Goal: Task Accomplishment & Management: Use online tool/utility

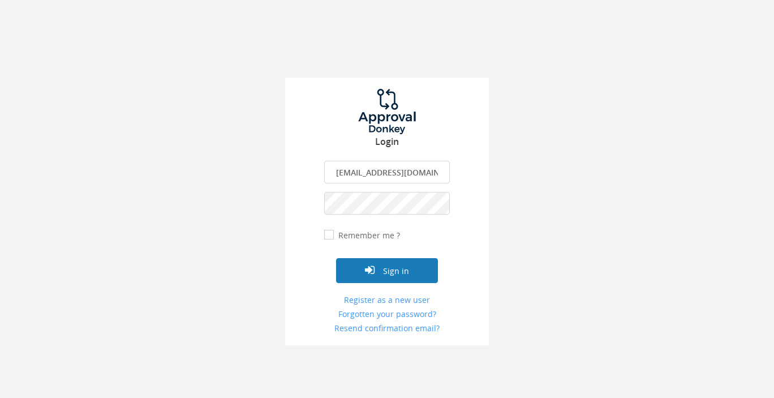
click at [390, 273] on button "Sign in" at bounding box center [387, 270] width 102 height 25
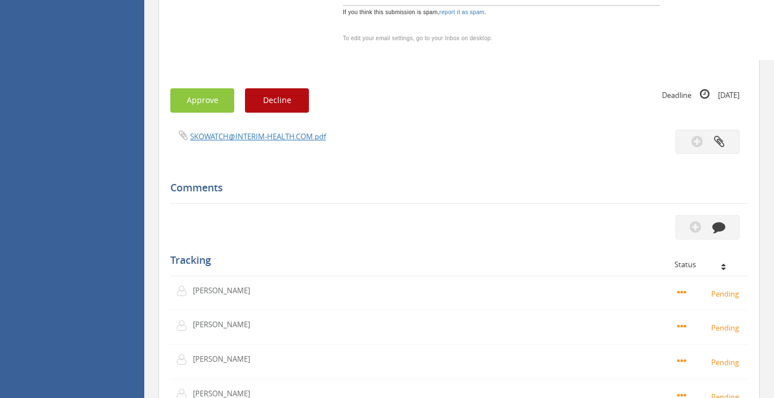
scroll to position [1195, 0]
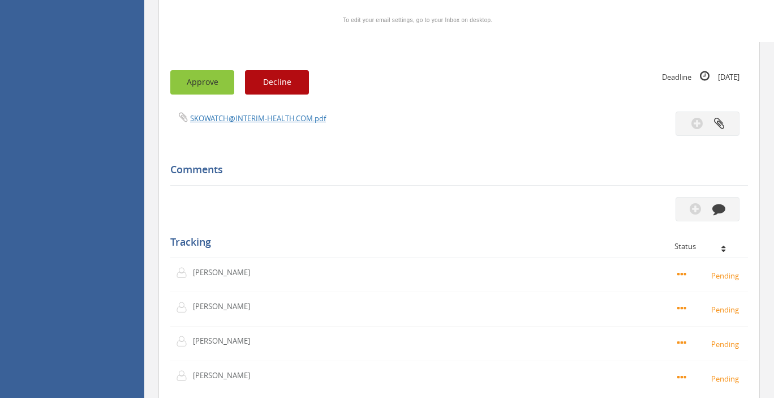
click at [205, 83] on button "Approve" at bounding box center [202, 82] width 64 height 24
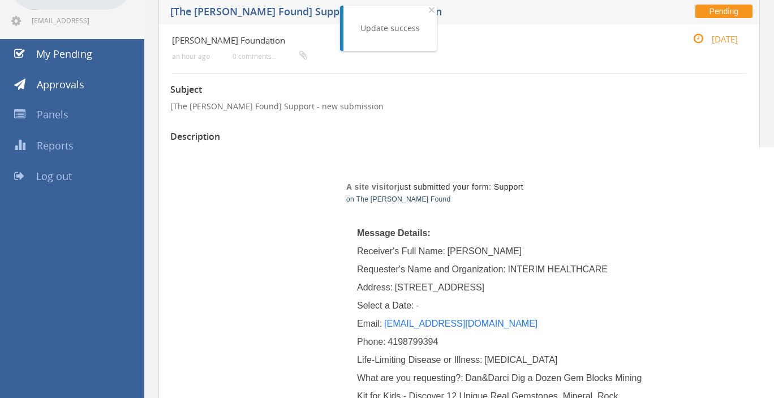
scroll to position [0, 0]
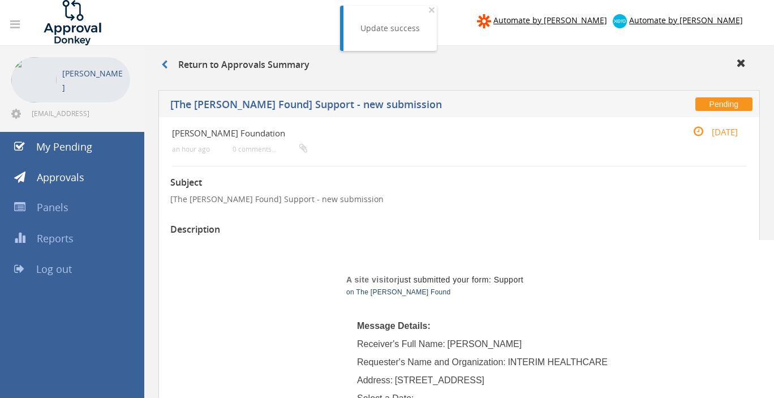
click at [64, 268] on span "Log out" at bounding box center [54, 269] width 36 height 14
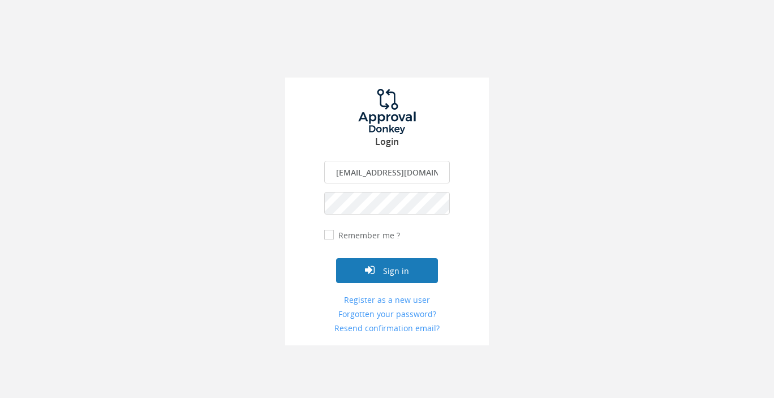
click at [390, 269] on button "Sign in" at bounding box center [387, 270] width 102 height 25
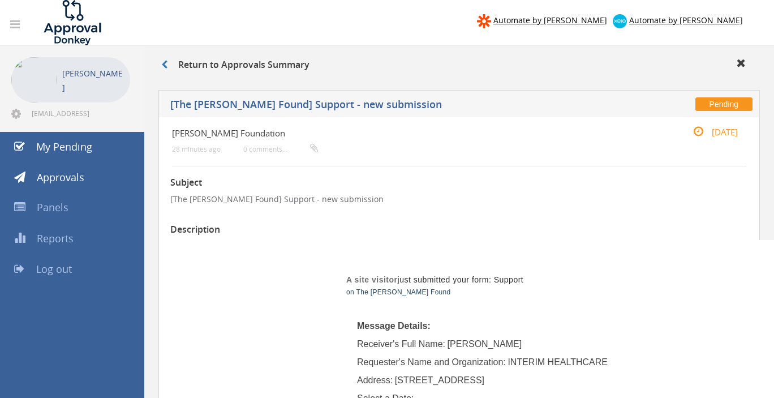
click at [64, 268] on span "Log out" at bounding box center [54, 269] width 36 height 14
